Goal: Register for event/course

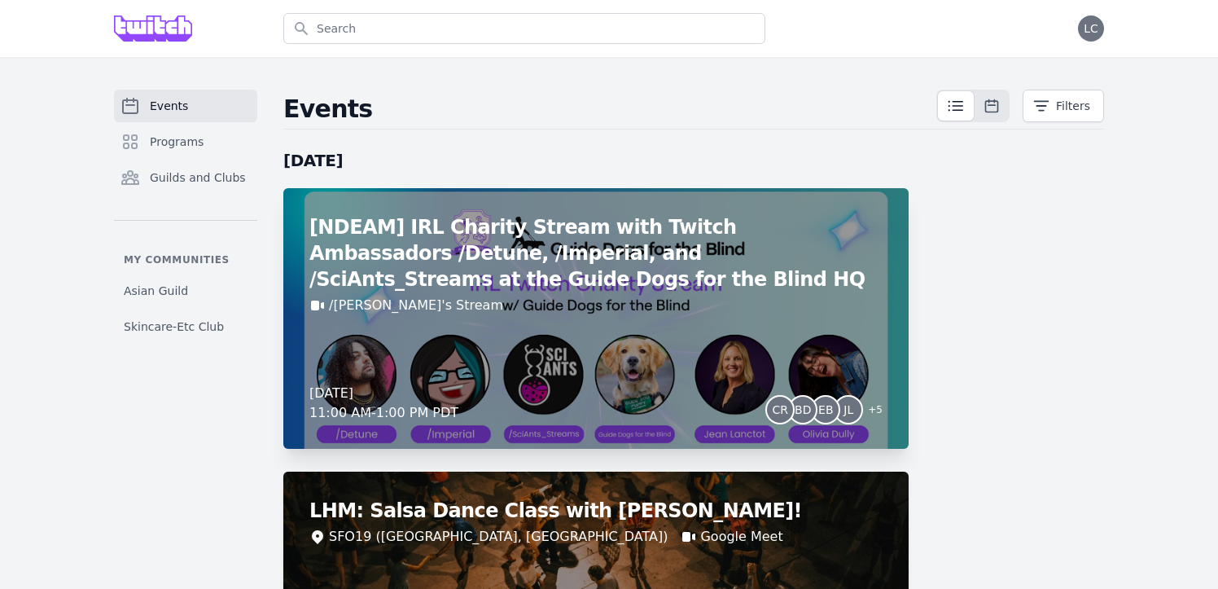
click at [410, 322] on div "[NDEAM] IRL Charity Stream with Twitch Ambassadors /Detune, /Imperial, and /Sci…" at bounding box center [595, 318] width 625 height 261
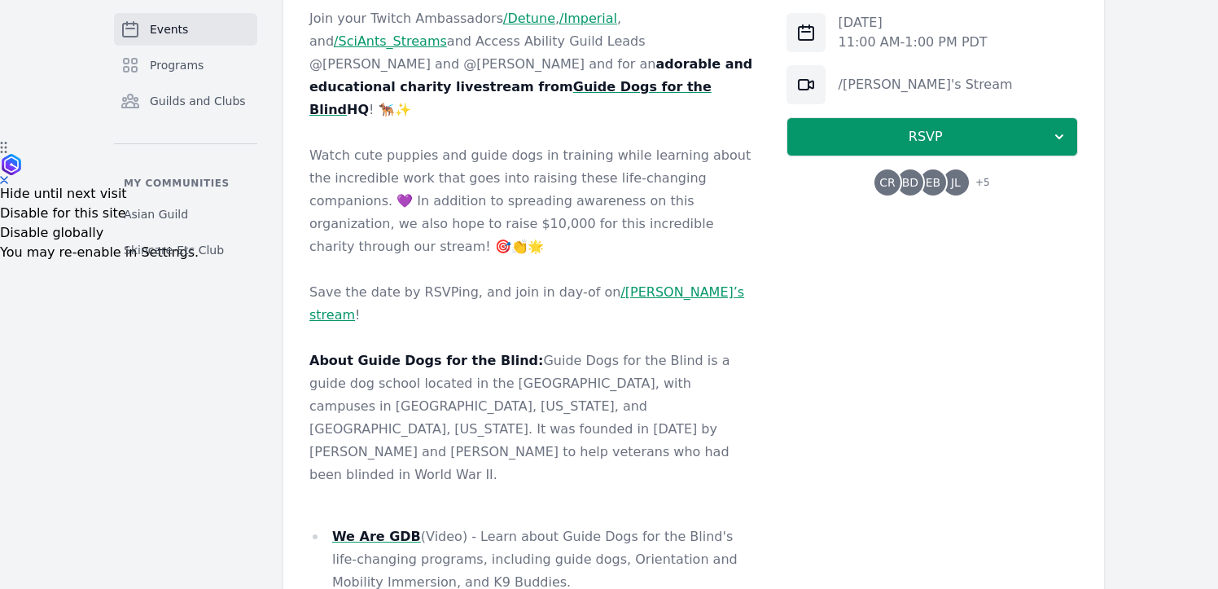
scroll to position [365, 0]
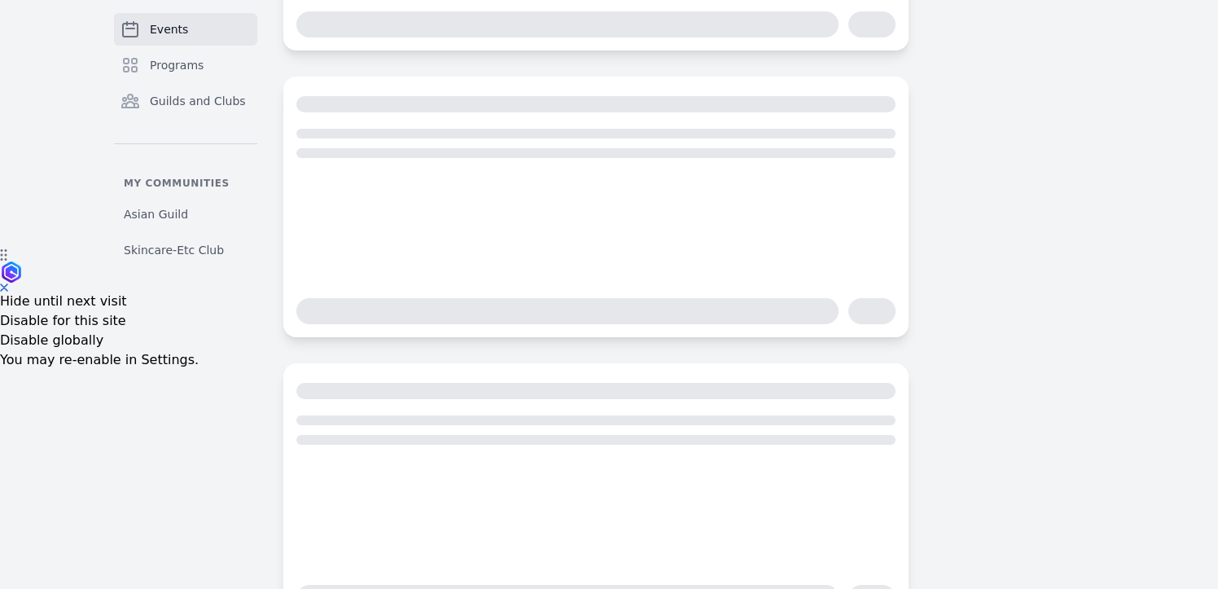
scroll to position [359, 0]
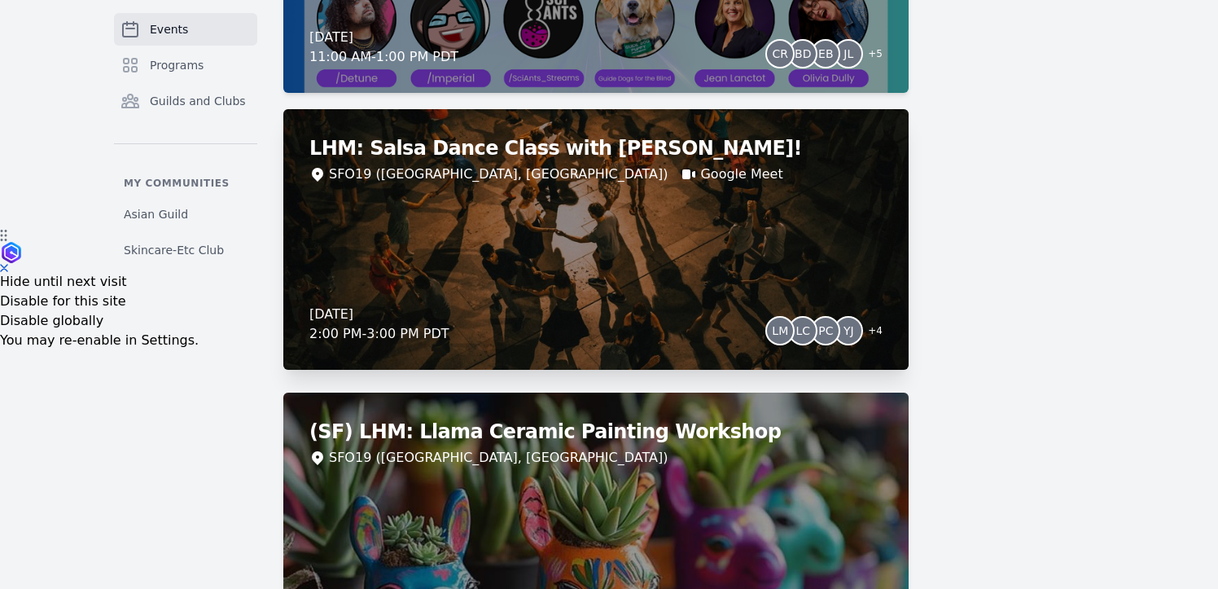
click at [488, 269] on div "LHM: Salsa Dance Class with [PERSON_NAME]! SFO19 ([GEOGRAPHIC_DATA], [GEOGRAPHI…" at bounding box center [595, 239] width 625 height 261
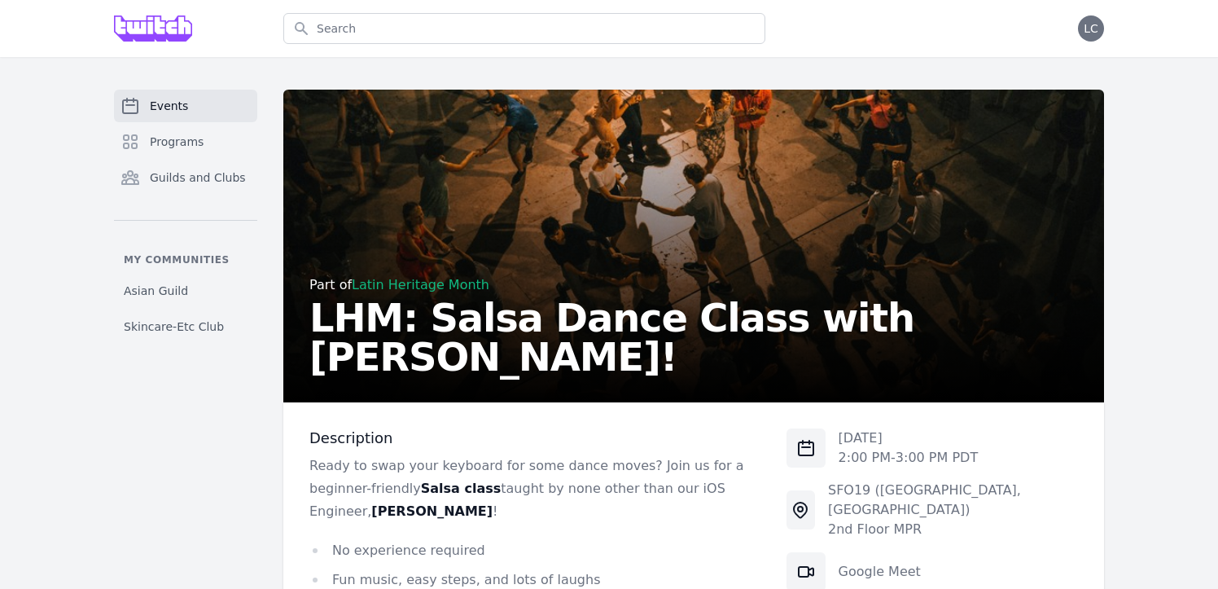
scroll to position [312, 0]
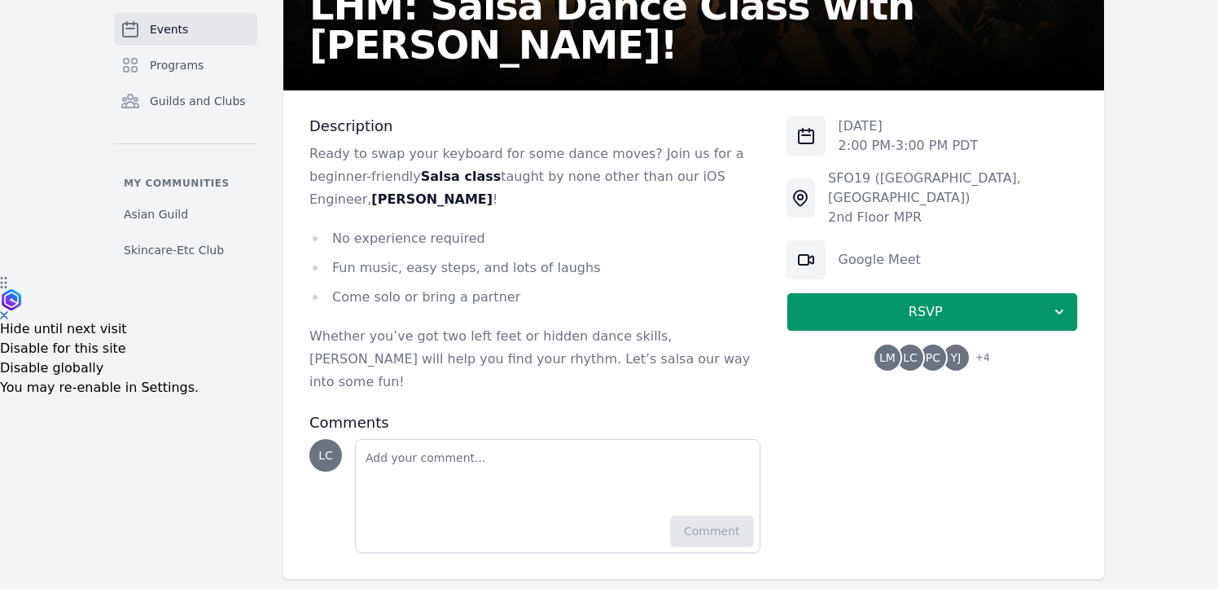
scroll to position [359, 0]
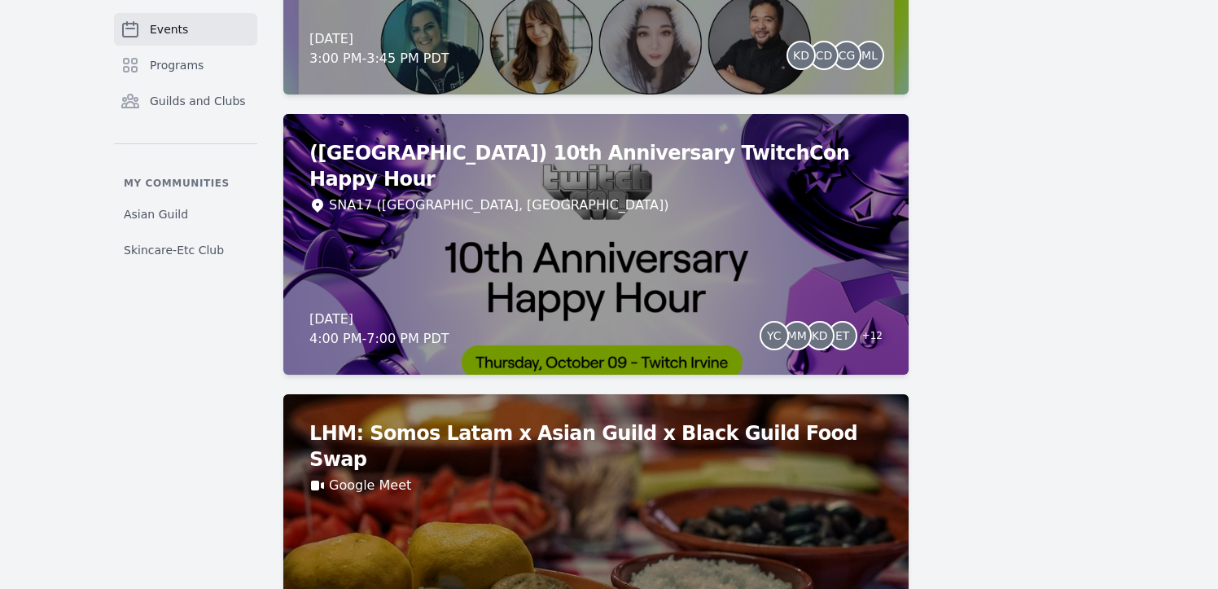
scroll to position [3944, 0]
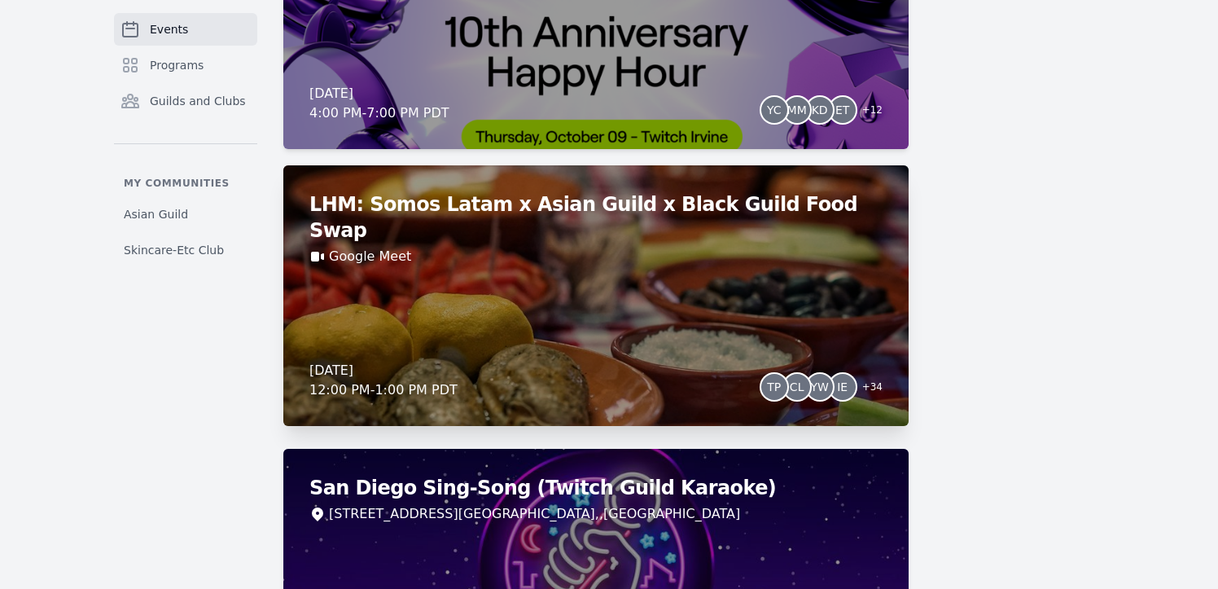
click at [362, 313] on div "LHM: Somos Latam x Asian Guild x Black Guild Food Swap Google Meet [DATE] 12:00…" at bounding box center [595, 295] width 625 height 261
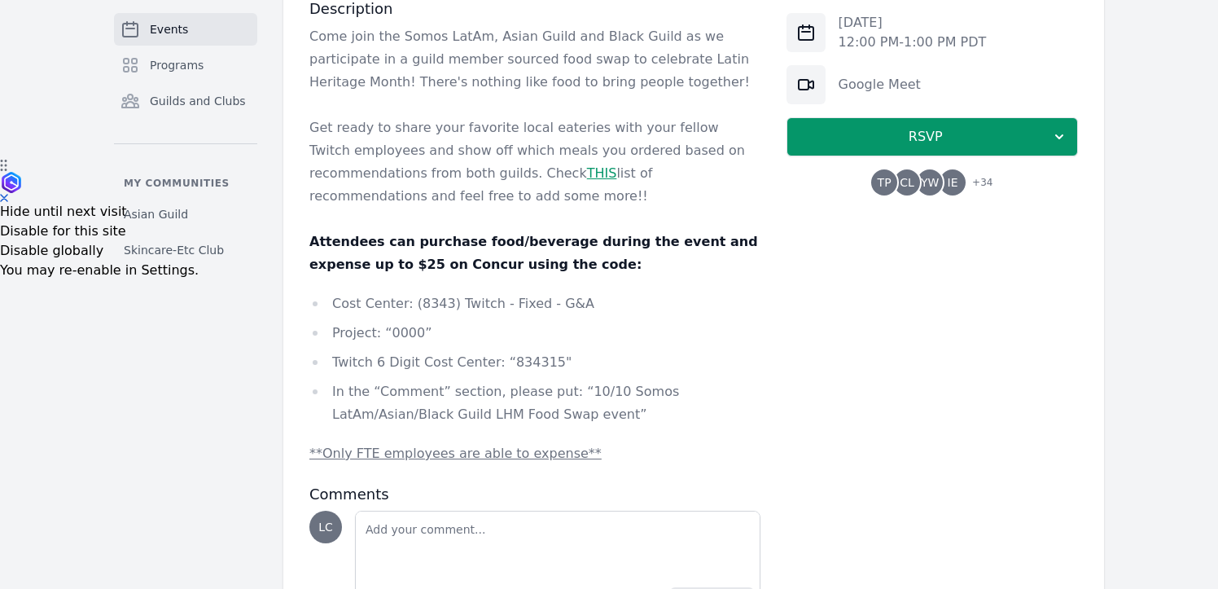
scroll to position [377, 0]
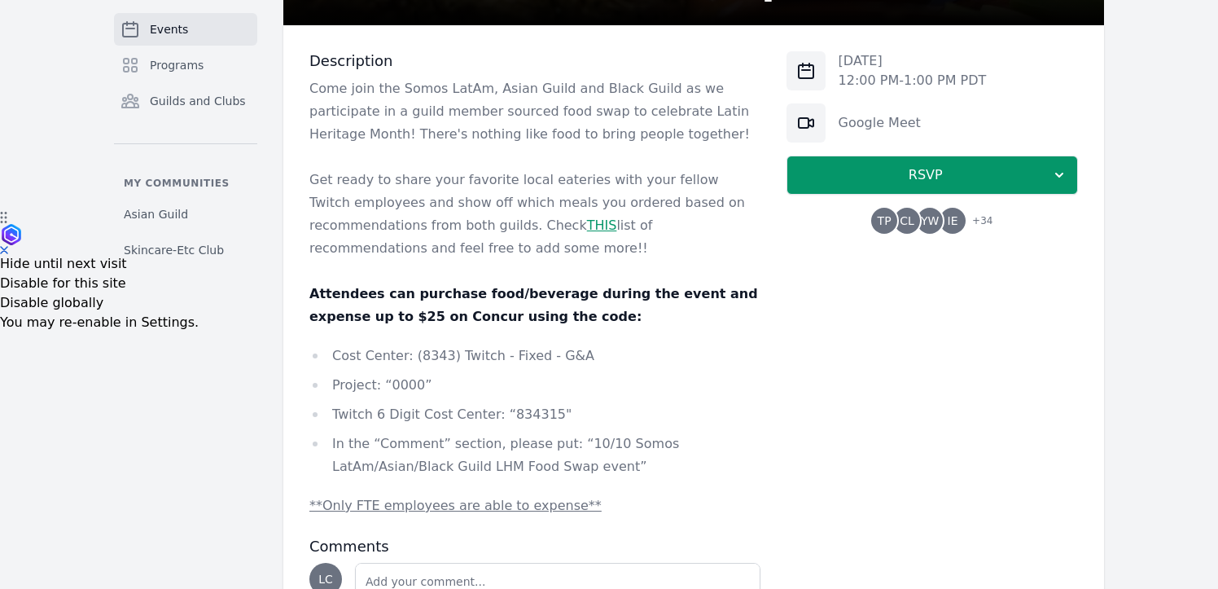
click at [587, 232] on link "THIS" at bounding box center [602, 224] width 30 height 15
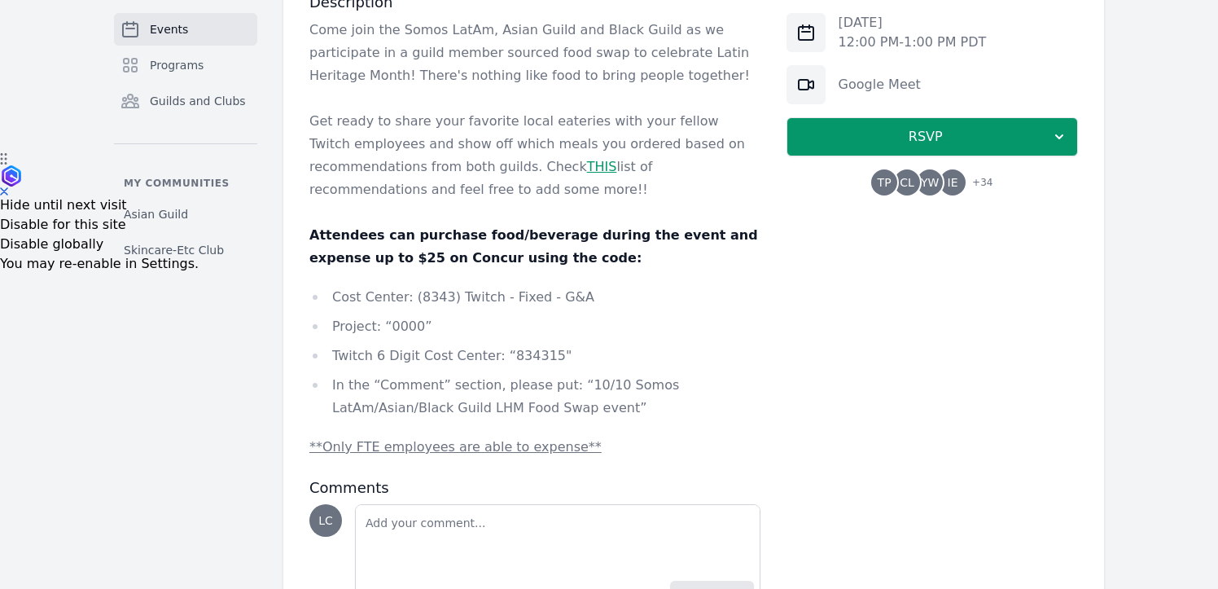
scroll to position [523, 0]
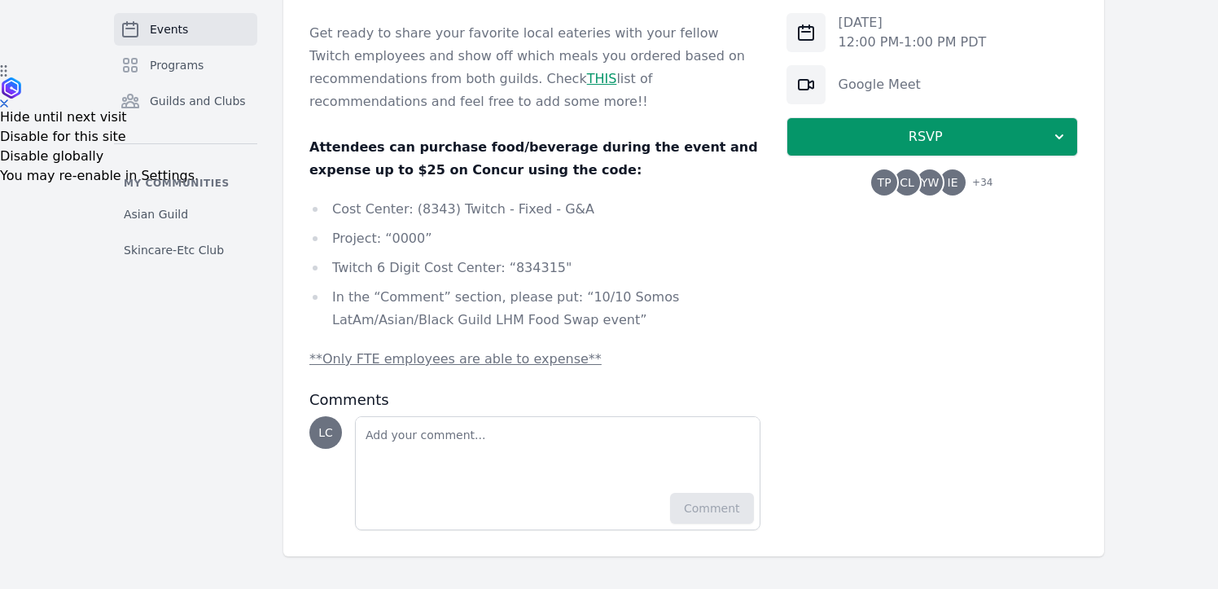
click at [935, 184] on span "YW" at bounding box center [930, 182] width 18 height 11
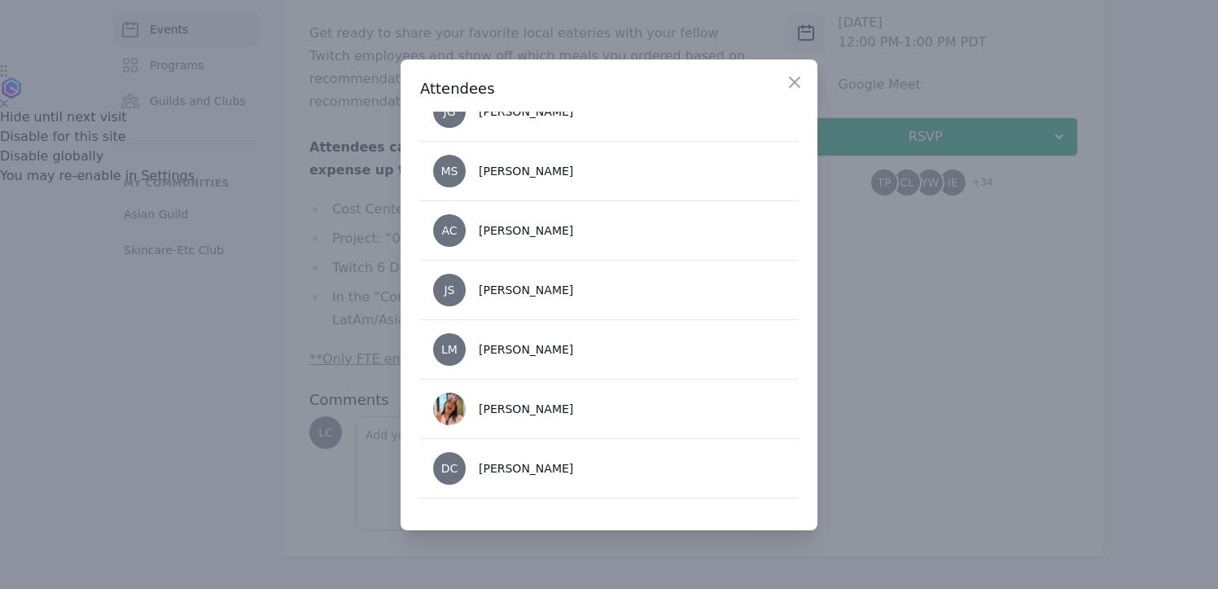
scroll to position [1859, 0]
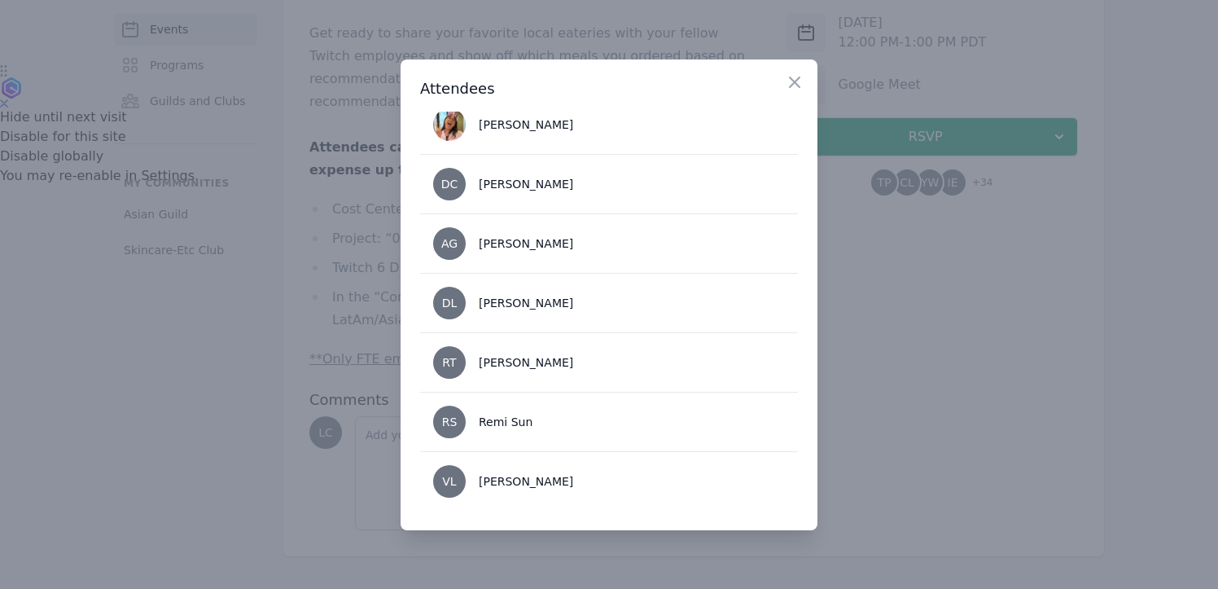
click at [939, 353] on div at bounding box center [609, 294] width 1218 height 589
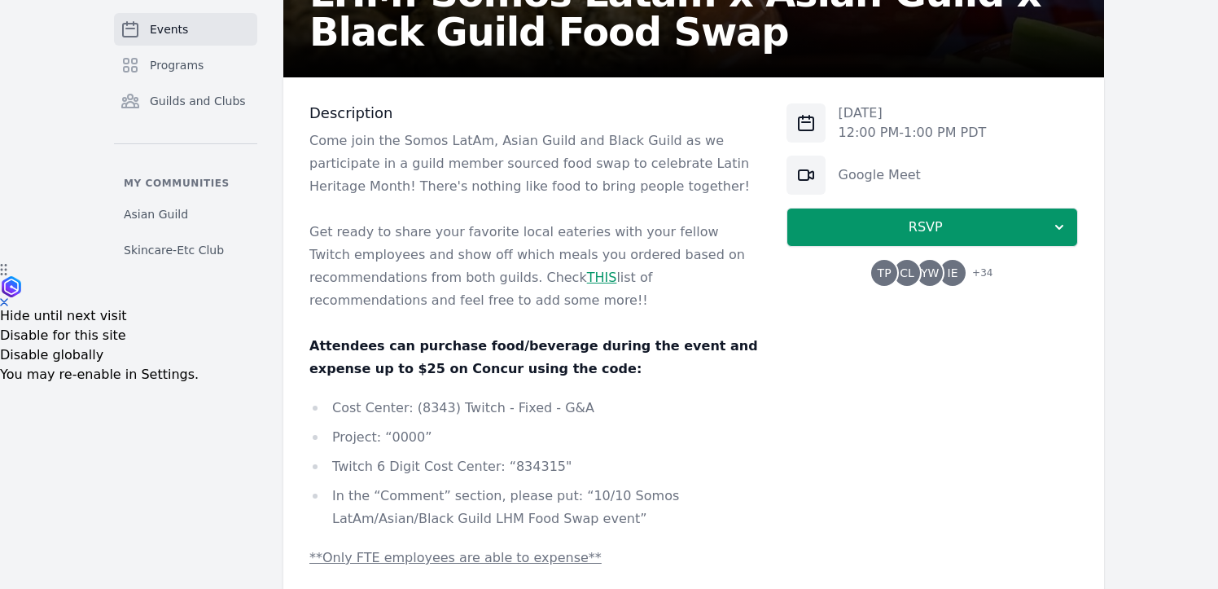
scroll to position [353, 0]
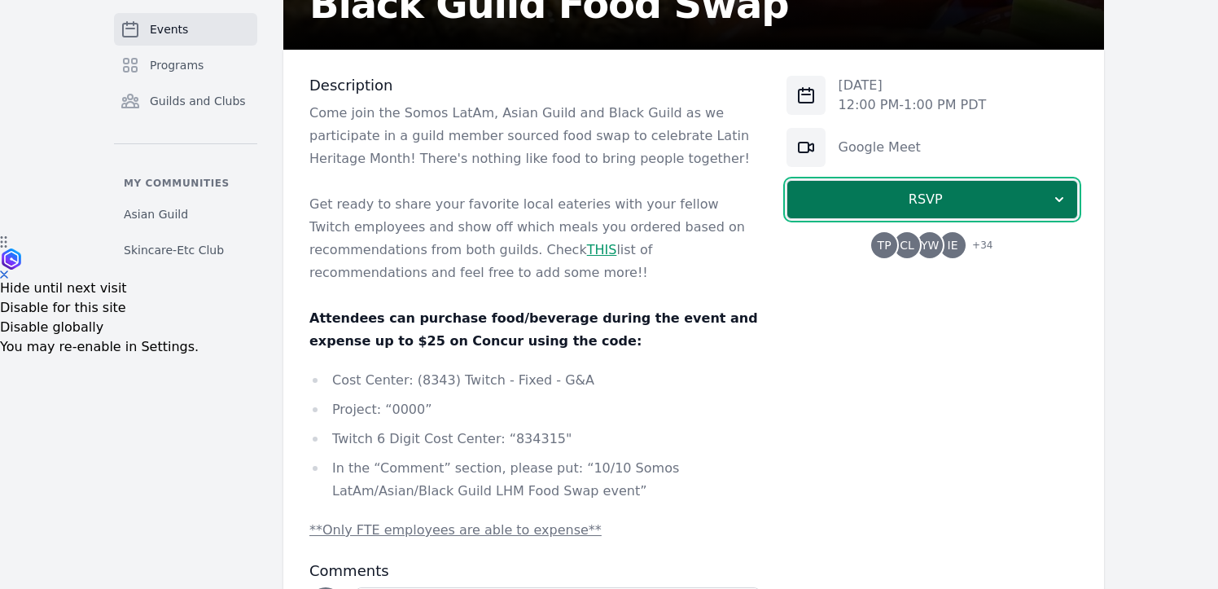
click at [901, 208] on span "RSVP" at bounding box center [925, 200] width 251 height 20
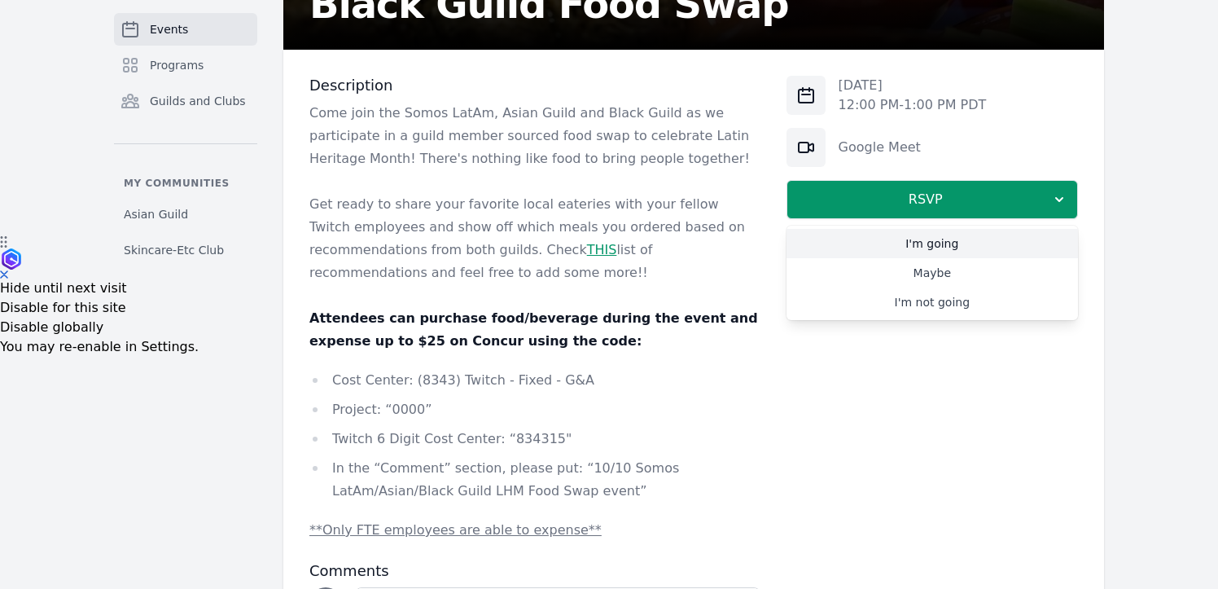
click at [905, 241] on link "I'm going" at bounding box center [931, 243] width 291 height 29
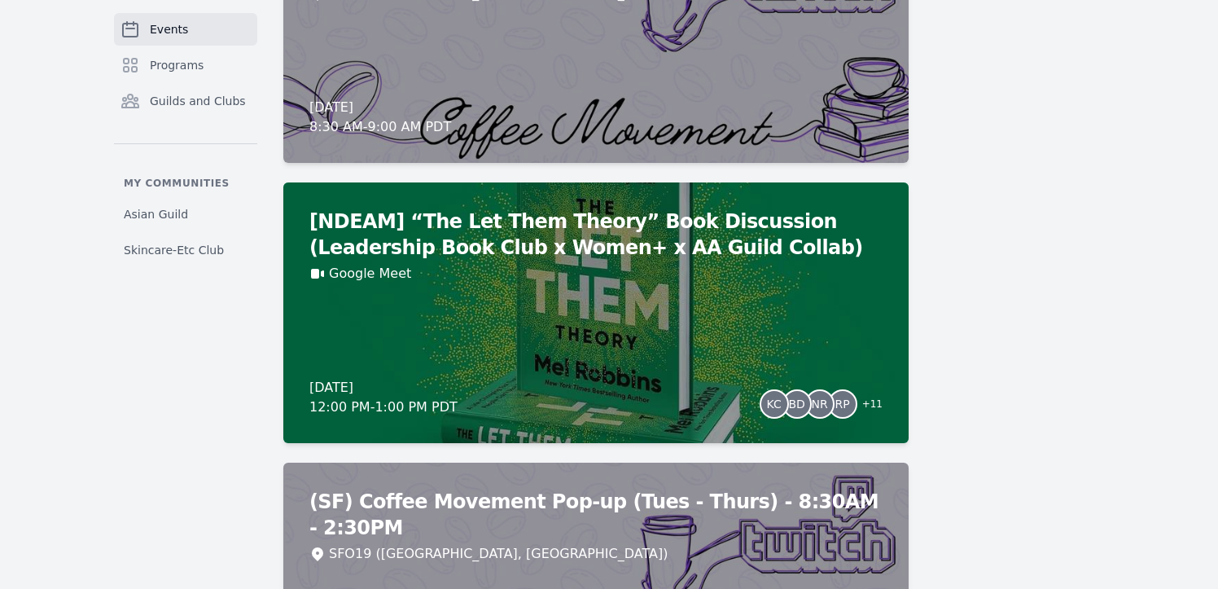
scroll to position [6888, 0]
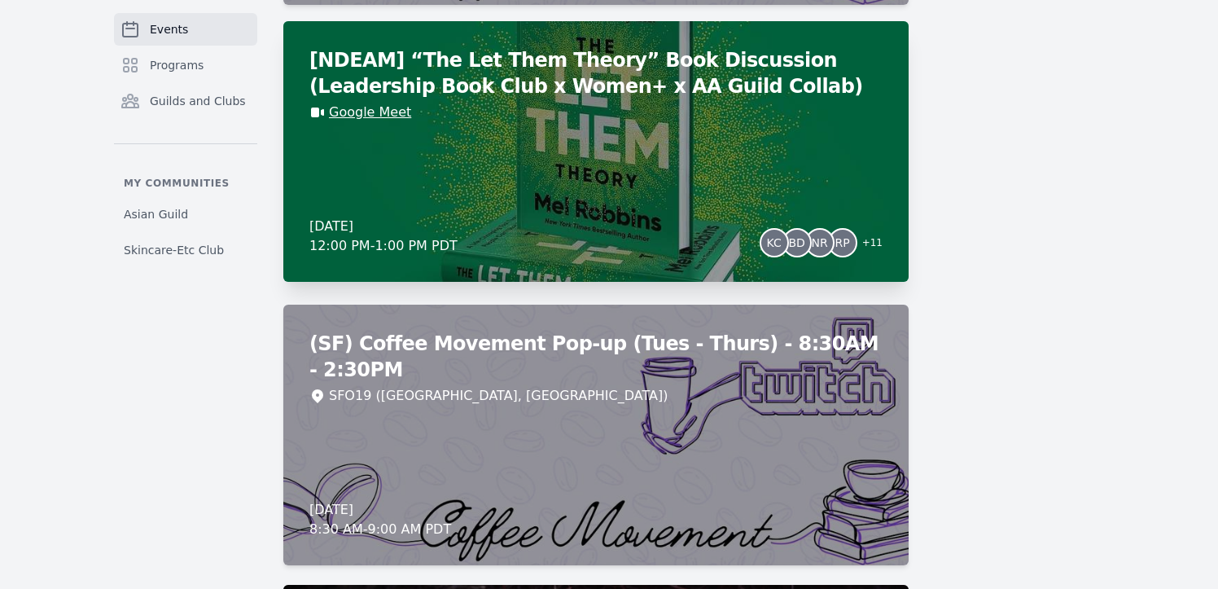
click at [387, 124] on div "[NDEAM] “The Let Them Theory” Book Discussion (Leadership Book Club x Women+ x …" at bounding box center [595, 151] width 625 height 261
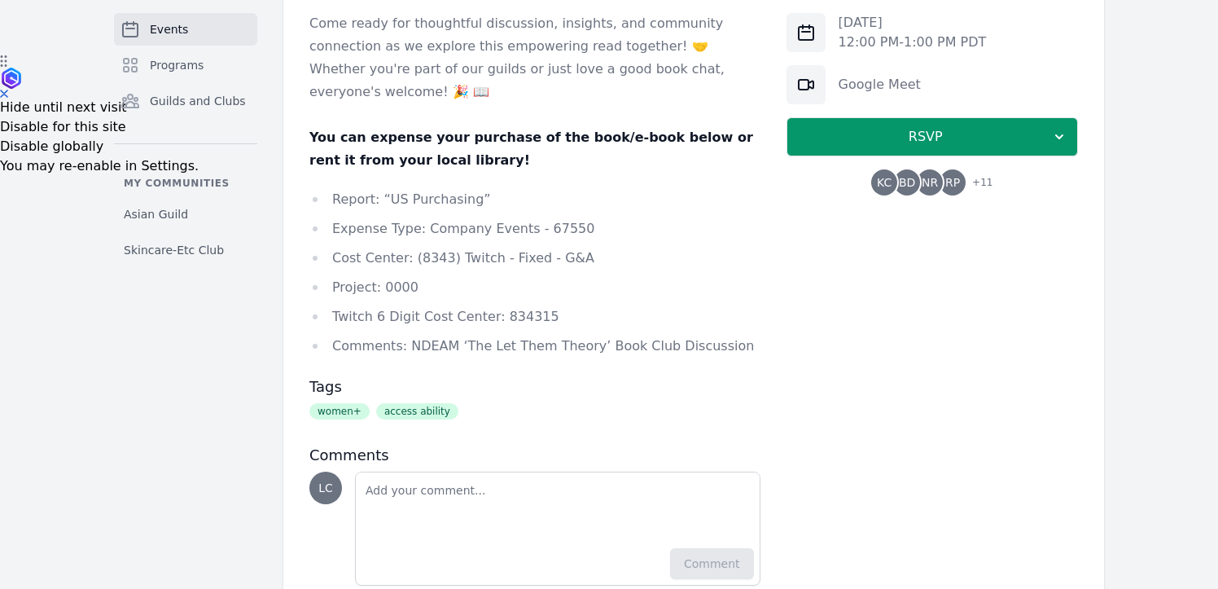
scroll to position [534, 0]
